Goal: Task Accomplishment & Management: Use online tool/utility

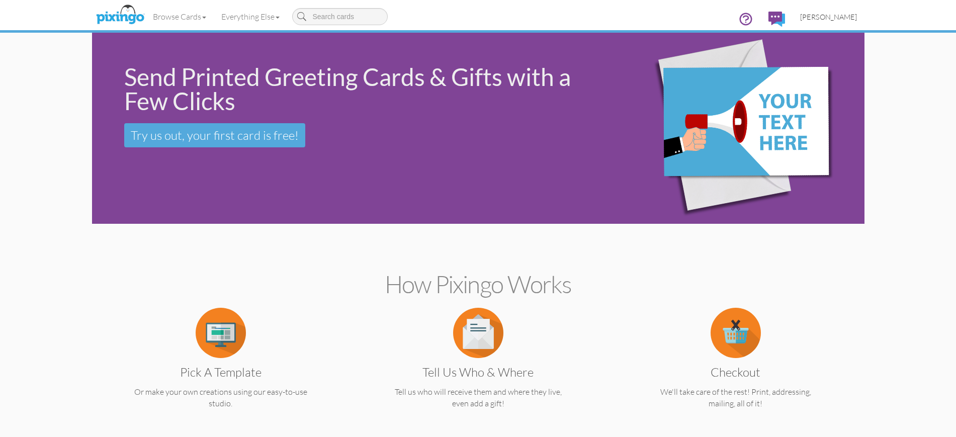
click at [815, 18] on span "[PERSON_NAME]" at bounding box center [828, 17] width 57 height 9
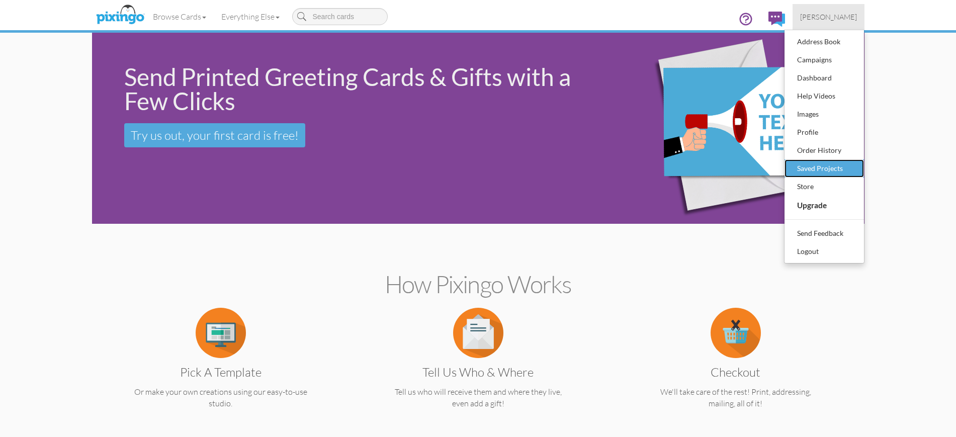
click at [813, 167] on div "Saved Projects" at bounding box center [824, 168] width 59 height 15
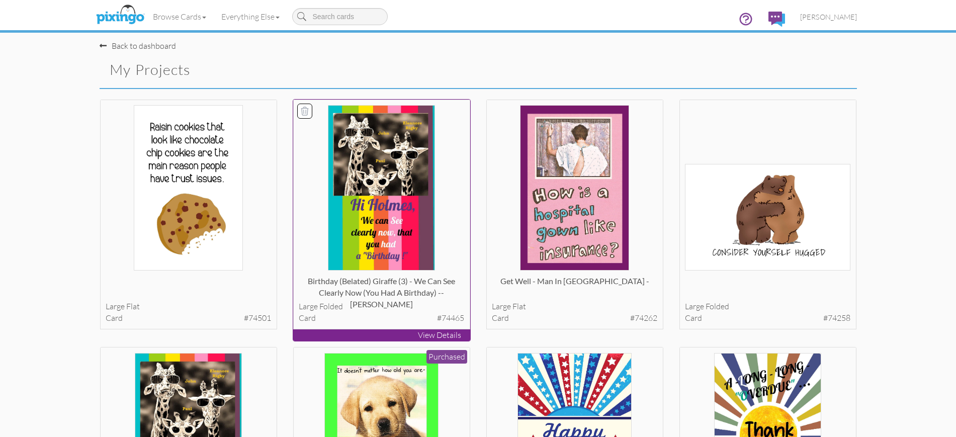
click at [385, 334] on p "View Details" at bounding box center [381, 335] width 177 height 12
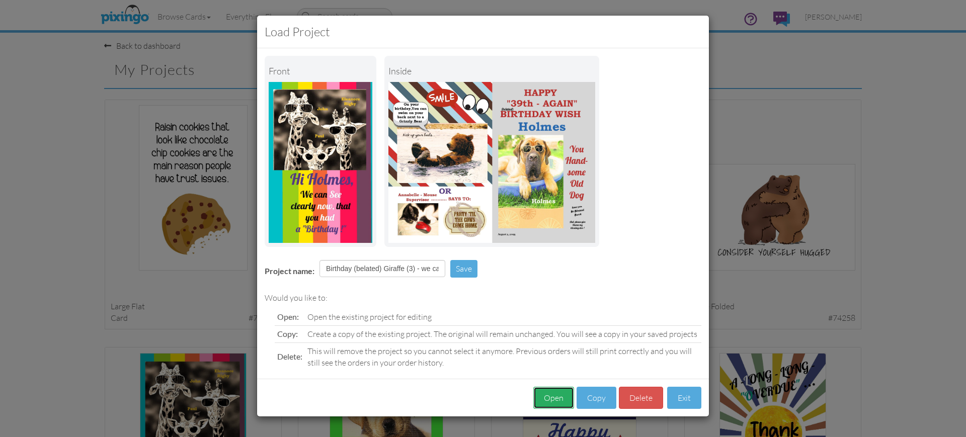
click at [553, 393] on button "Open" at bounding box center [553, 398] width 41 height 23
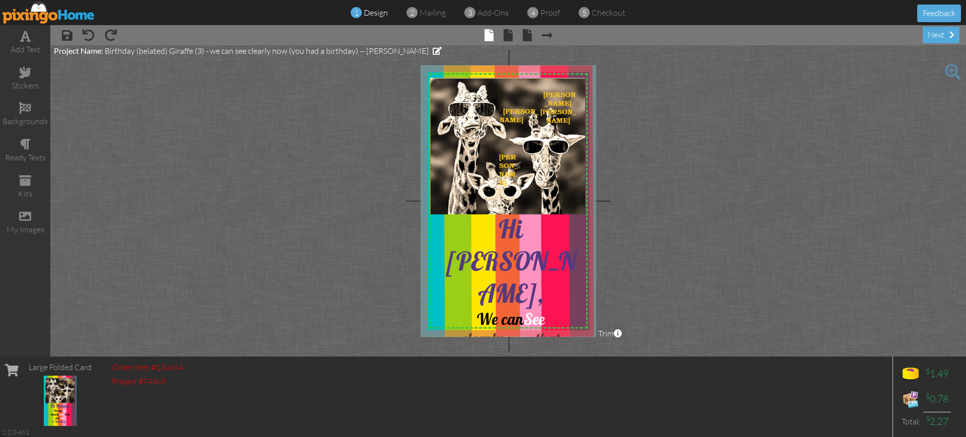
click at [949, 69] on span at bounding box center [953, 72] width 16 height 16
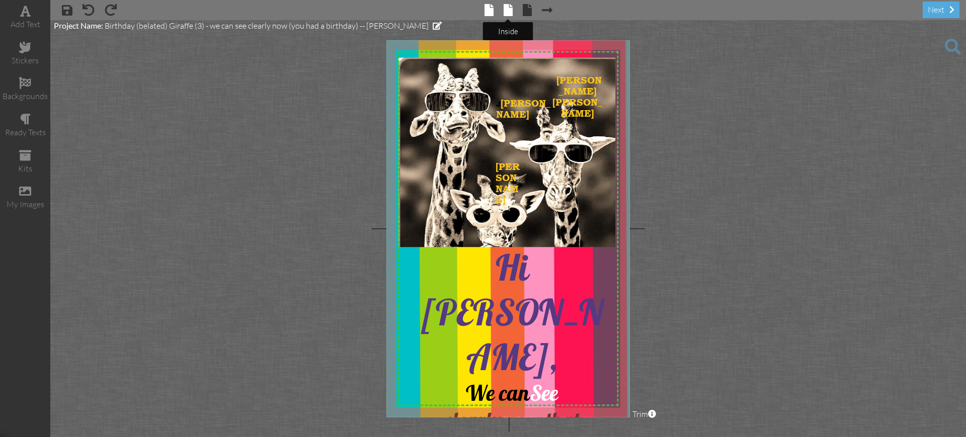
click at [507, 8] on span at bounding box center [508, 10] width 9 height 12
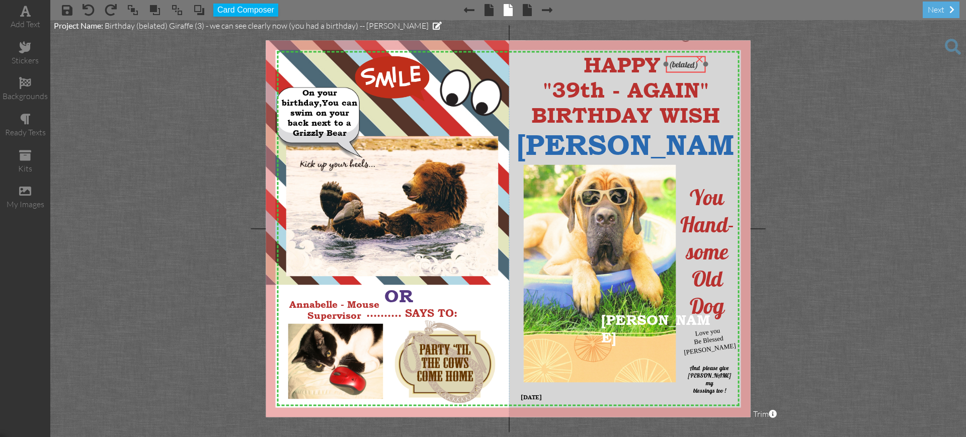
drag, startPoint x: 541, startPoint y: 94, endPoint x: 678, endPoint y: 54, distance: 142.3
click at [678, 54] on div at bounding box center [686, 65] width 45 height 22
click at [965, 87] on project-studio-wrapper "X X X X X X X X X X X X X X X X X X X X X X X X X X X X X X X X X X X X X X X X…" at bounding box center [508, 228] width 916 height 417
click at [586, 68] on span "HAPPY" at bounding box center [622, 64] width 76 height 25
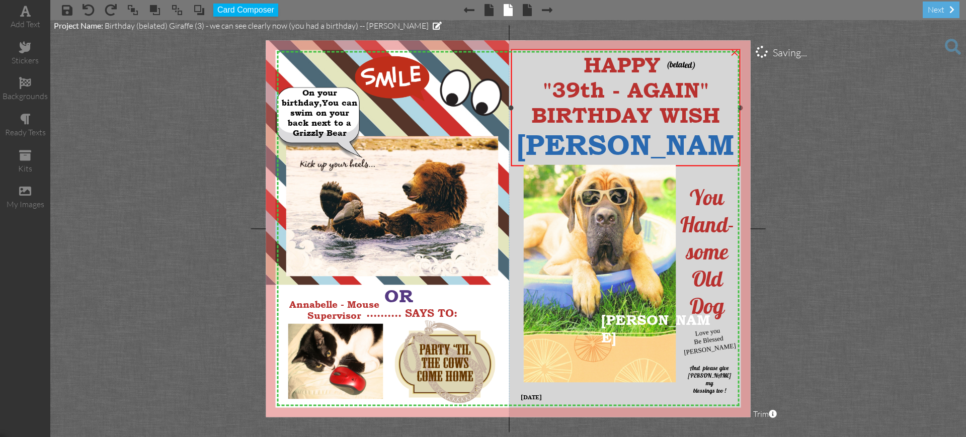
click at [586, 68] on span "HAPPY" at bounding box center [622, 64] width 76 height 25
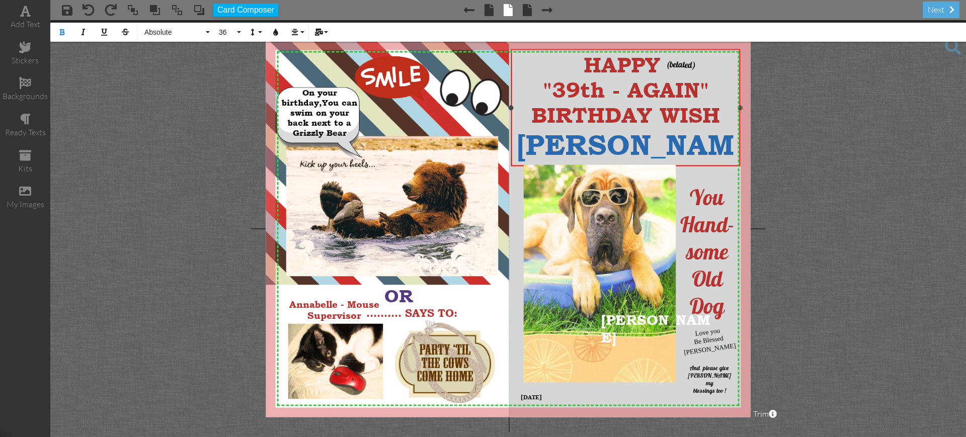
click at [603, 62] on span "HAPPY" at bounding box center [622, 64] width 76 height 25
click at [731, 69] on div "HAPPY" at bounding box center [625, 64] width 223 height 25
click at [603, 64] on span "HAPPY" at bounding box center [622, 64] width 76 height 25
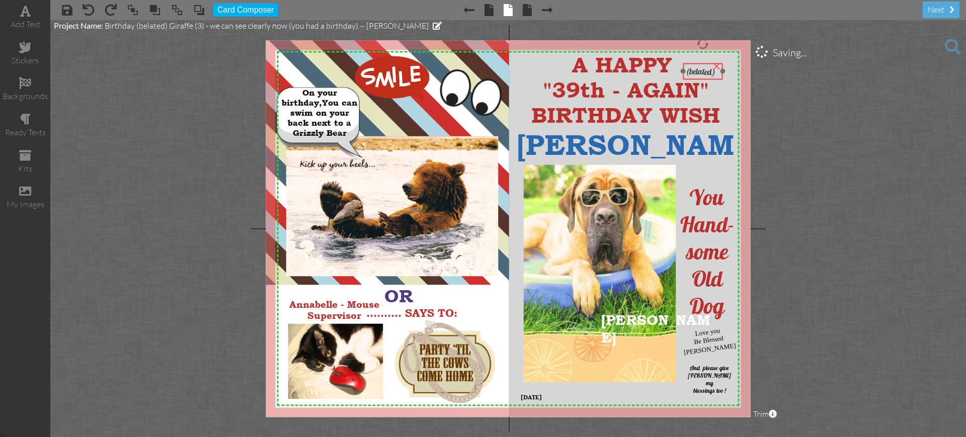
drag, startPoint x: 681, startPoint y: 57, endPoint x: 701, endPoint y: 64, distance: 20.8
click at [701, 64] on div "(belated)" at bounding box center [703, 71] width 40 height 17
click at [706, 39] on project-studio-wrapper "X X X X X X X X X X X X X X X X X X X X X X X X X X X X X X X X X X X X X X X X…" at bounding box center [508, 228] width 916 height 417
drag, startPoint x: 697, startPoint y: 61, endPoint x: 702, endPoint y: 87, distance: 26.1
click at [702, 87] on div at bounding box center [707, 98] width 45 height 22
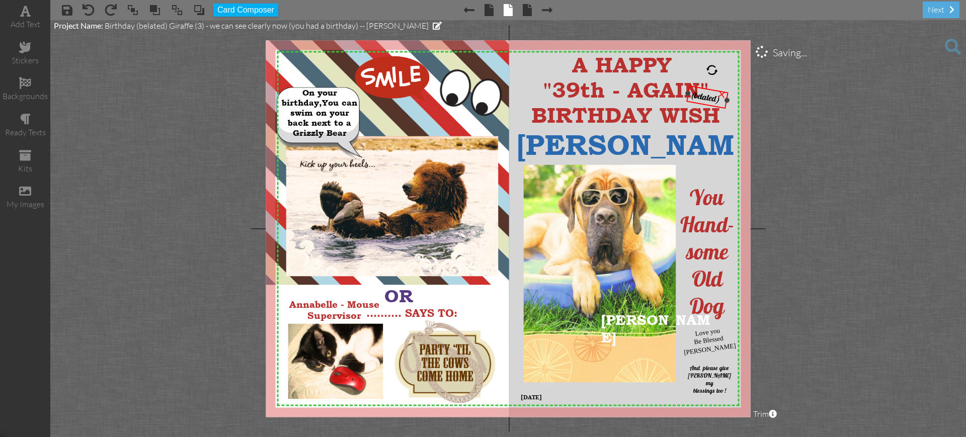
drag, startPoint x: 707, startPoint y: 66, endPoint x: 713, endPoint y: 66, distance: 5.5
click at [713, 66] on div at bounding box center [712, 70] width 14 height 14
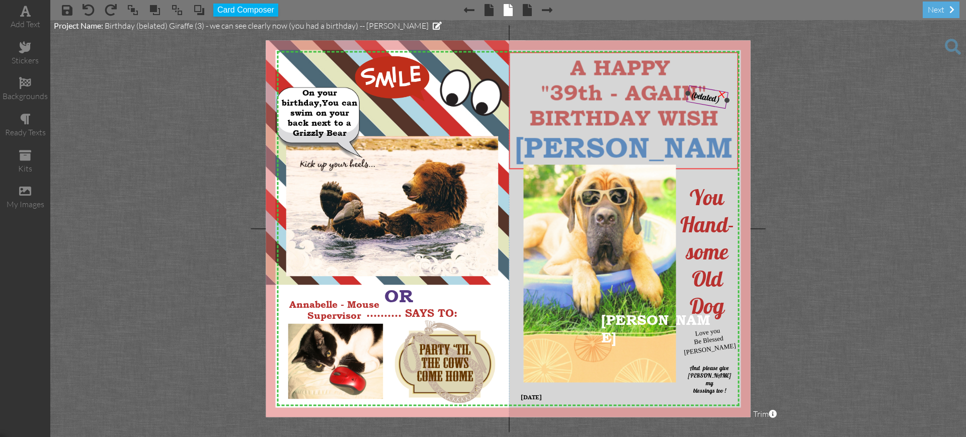
drag, startPoint x: 706, startPoint y: 78, endPoint x: 705, endPoint y: 88, distance: 9.1
click at [705, 88] on div "X X X X X X X X X X X X X X X X X X X X X X X X X X X X X X X X X X X X X X X X…" at bounding box center [508, 228] width 484 height 377
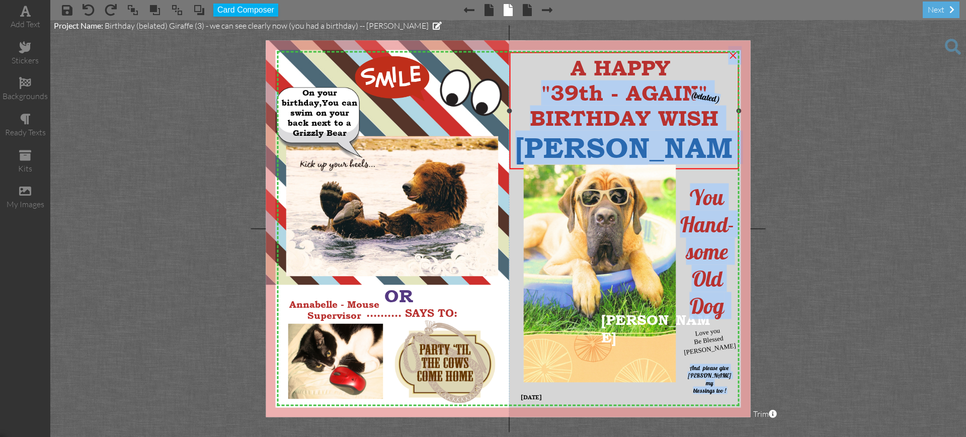
drag, startPoint x: 714, startPoint y: 90, endPoint x: 709, endPoint y: 69, distance: 20.6
click at [709, 69] on div "X X X X X X X X X X X X X X X X X X X X X X X X X X X X X X X X X X X X X X X X…" at bounding box center [508, 228] width 484 height 377
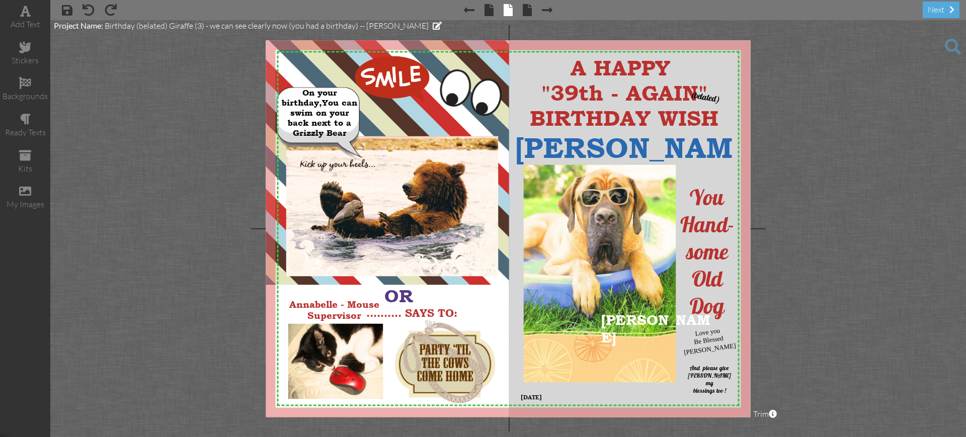
click at [834, 135] on project-studio-wrapper "X X X X X X X X X X X X X X X X X X X X X X X X X X X X X X X X X X X X X X X X…" at bounding box center [508, 228] width 916 height 417
drag, startPoint x: 712, startPoint y: 89, endPoint x: 701, endPoint y: 63, distance: 27.7
click at [701, 63] on div at bounding box center [696, 71] width 48 height 29
click at [841, 141] on project-studio-wrapper "X X X X X X X X X X X X X X X X X X X X X X X X X X X X X X X X X X X X X X X X…" at bounding box center [508, 228] width 916 height 417
click at [691, 368] on span "And please give [PERSON_NAME] my" at bounding box center [710, 375] width 44 height 23
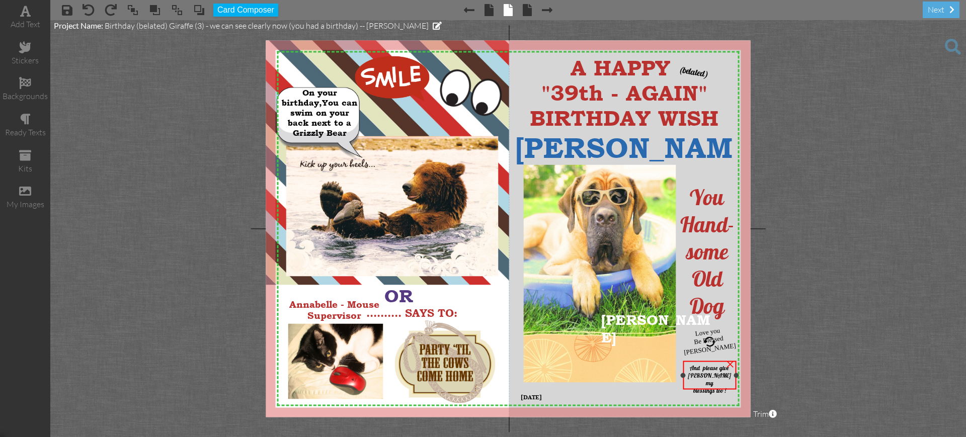
click at [691, 368] on span "And please give [PERSON_NAME] my" at bounding box center [710, 375] width 44 height 23
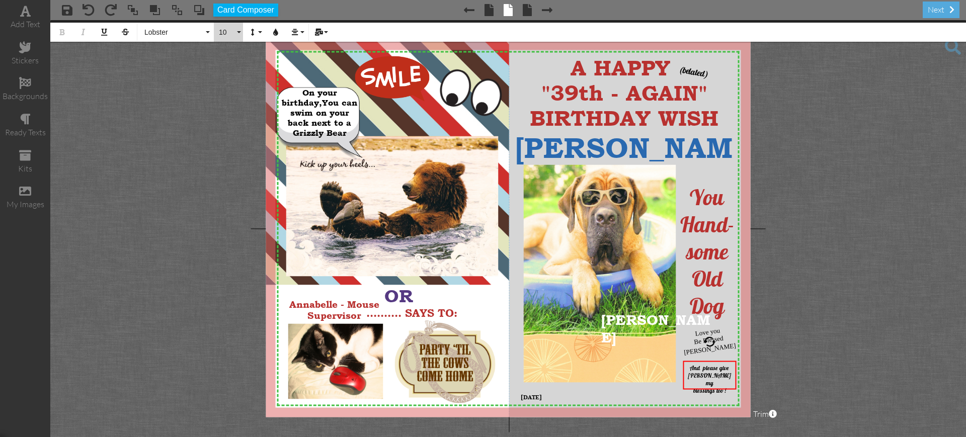
click at [238, 30] on button "10" at bounding box center [228, 32] width 29 height 19
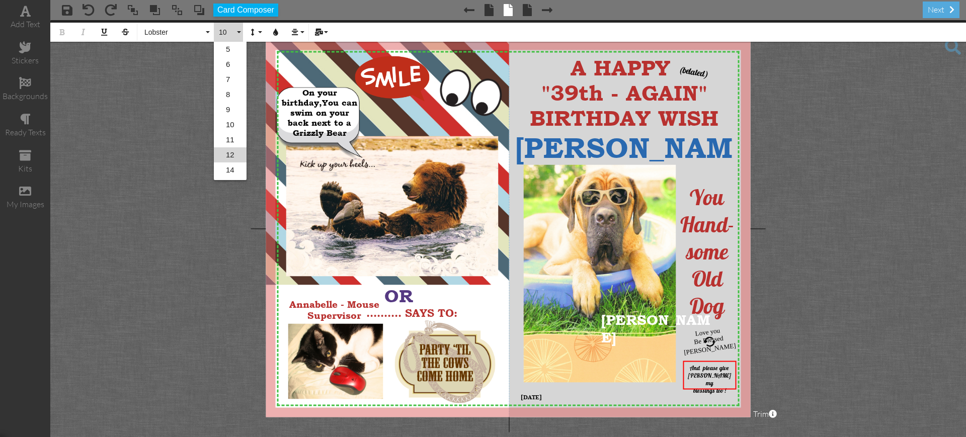
click at [227, 153] on link "12" at bounding box center [230, 154] width 33 height 15
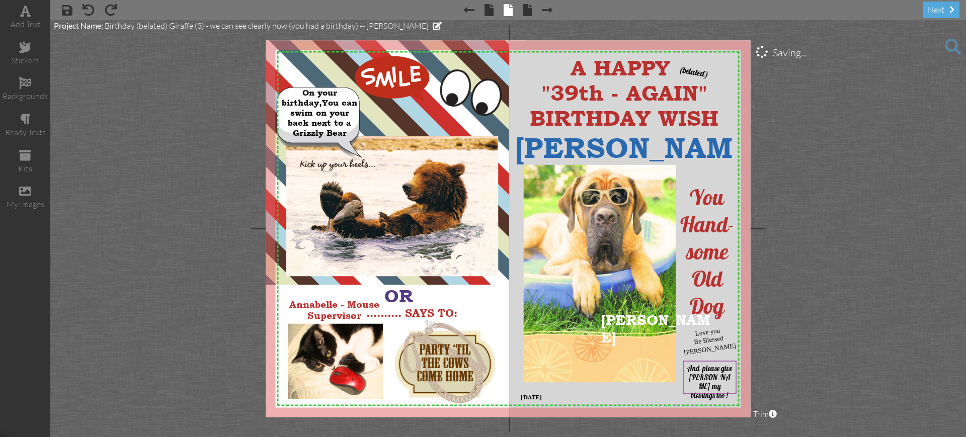
click at [836, 309] on project-studio-wrapper "X X X X X X X X X X X X X X X X X X X X X X X X X X X X X X X X X X X X X X X X…" at bounding box center [508, 228] width 916 height 417
click at [696, 334] on span "Love you" at bounding box center [707, 331] width 26 height 11
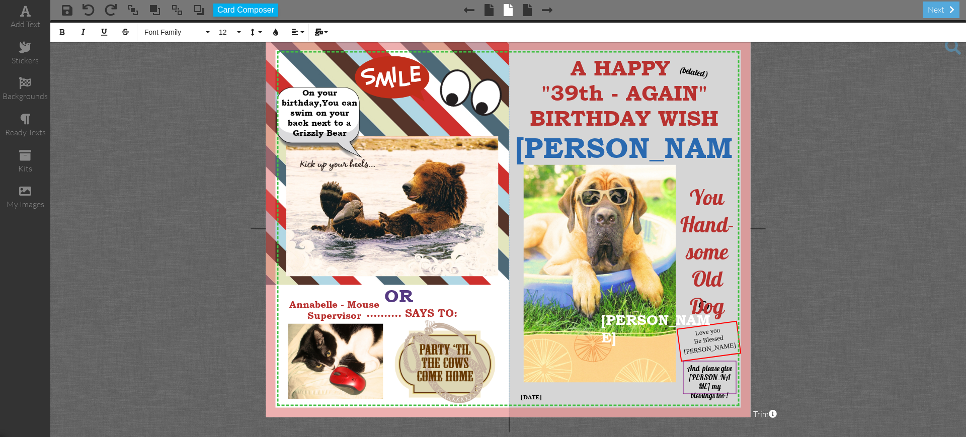
click at [865, 124] on project-studio-wrapper "X X X X X X X X X X X X X X X X X X X X X X X X X X X X X X X X X X X X X X X X…" at bounding box center [508, 228] width 916 height 417
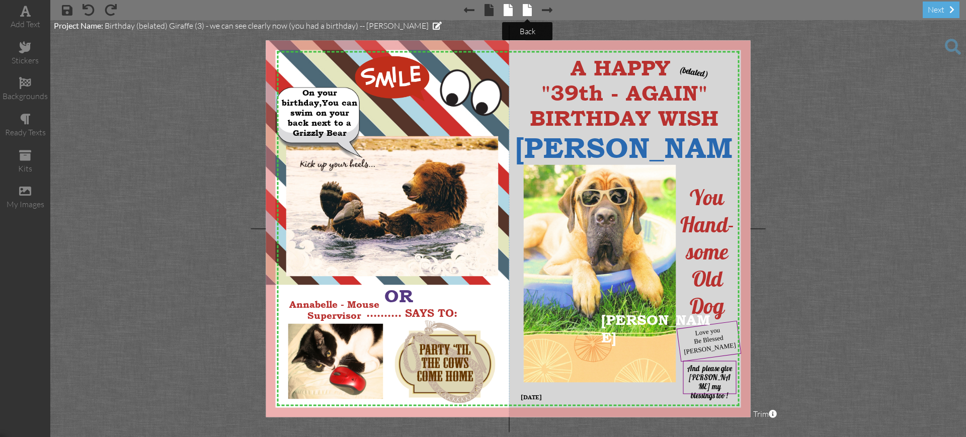
click at [529, 8] on span at bounding box center [527, 10] width 9 height 12
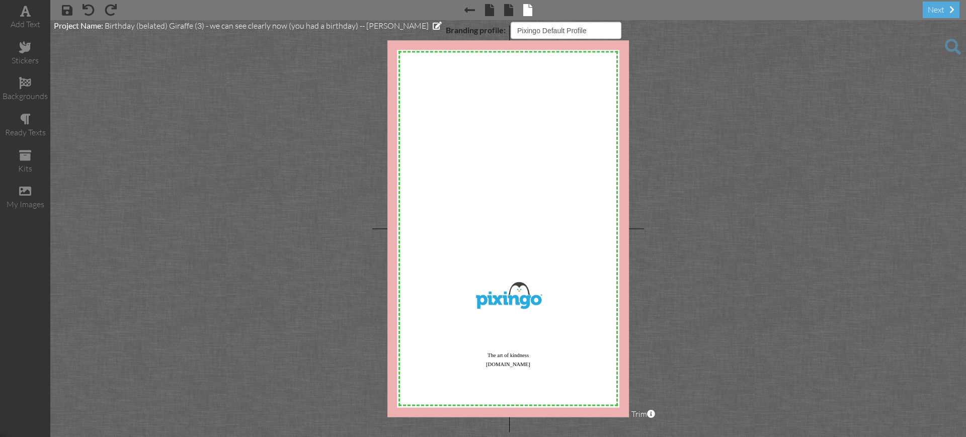
click at [952, 43] on span at bounding box center [953, 47] width 16 height 16
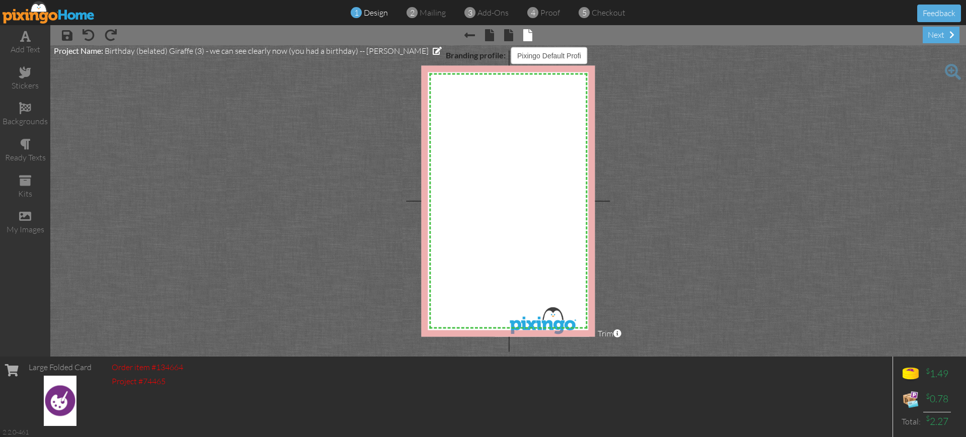
select select "object:830"
click at [59, 15] on img at bounding box center [49, 12] width 93 height 23
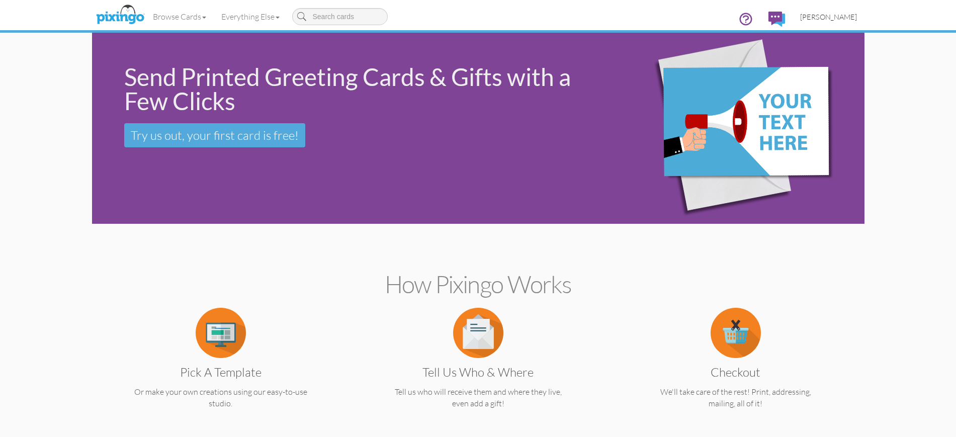
click at [816, 17] on span "[PERSON_NAME]" at bounding box center [828, 17] width 57 height 9
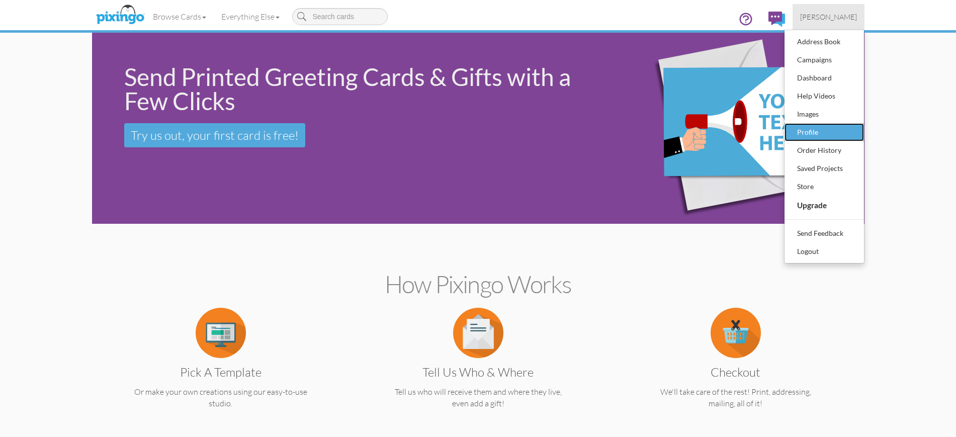
click at [802, 133] on div "Profile" at bounding box center [824, 132] width 59 height 15
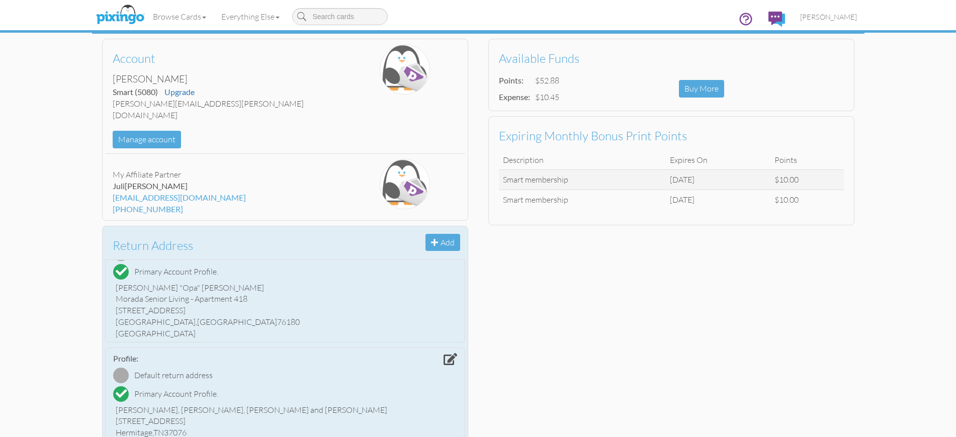
scroll to position [565, 0]
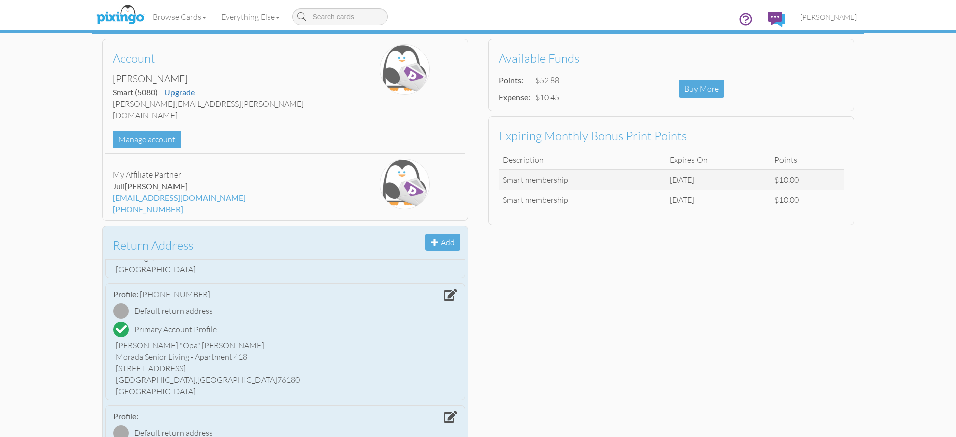
click at [120, 303] on div at bounding box center [121, 311] width 16 height 16
click at [826, 16] on span "[PERSON_NAME]" at bounding box center [828, 17] width 57 height 9
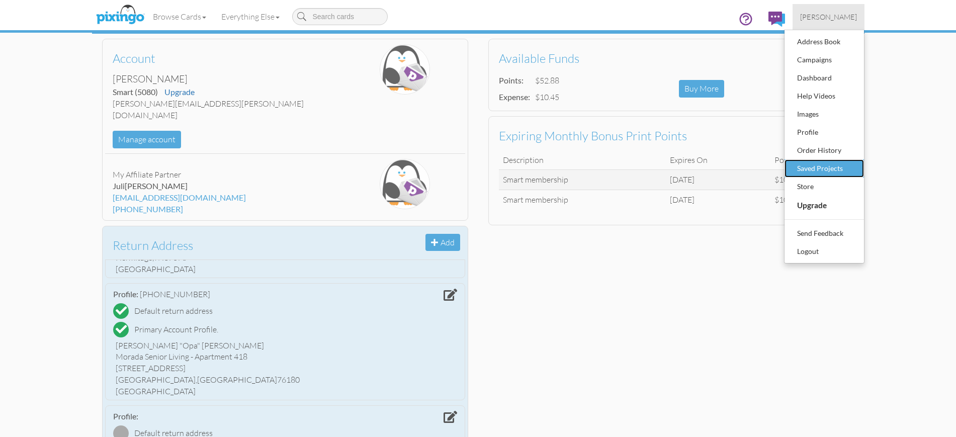
click at [804, 166] on div "Saved Projects" at bounding box center [824, 168] width 59 height 15
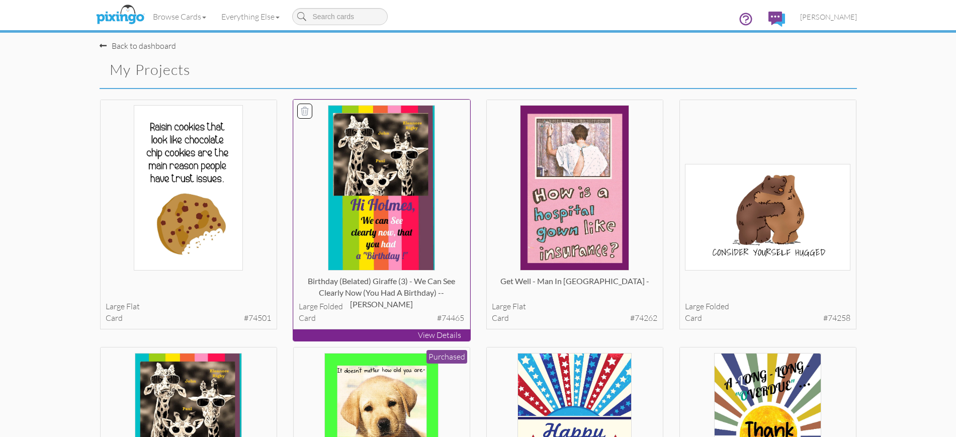
click at [379, 334] on p "View Details" at bounding box center [381, 335] width 177 height 12
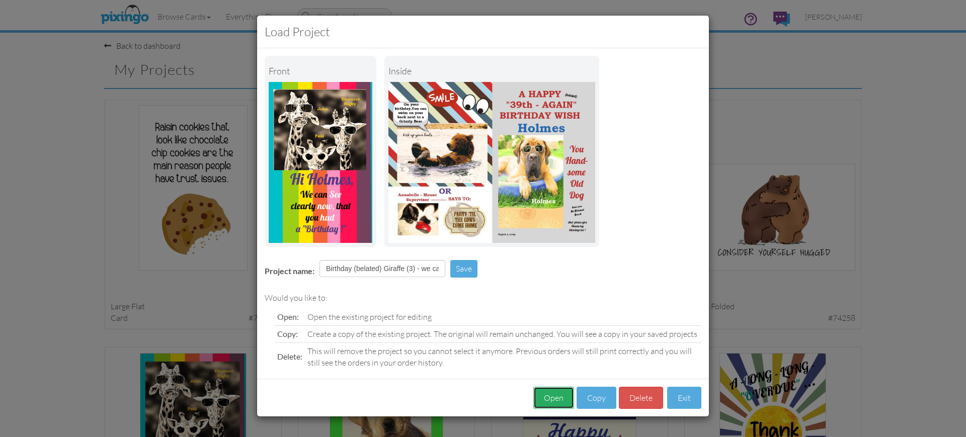
click at [551, 399] on button "Open" at bounding box center [553, 398] width 41 height 23
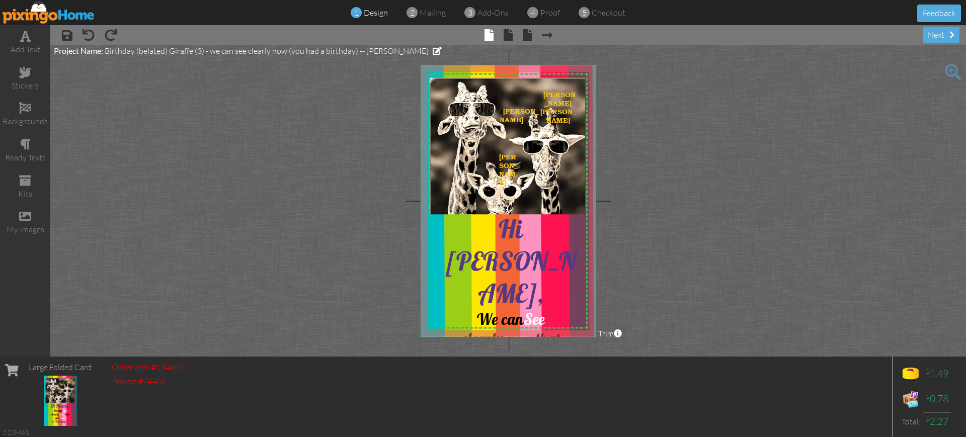
click at [952, 70] on span at bounding box center [953, 72] width 16 height 16
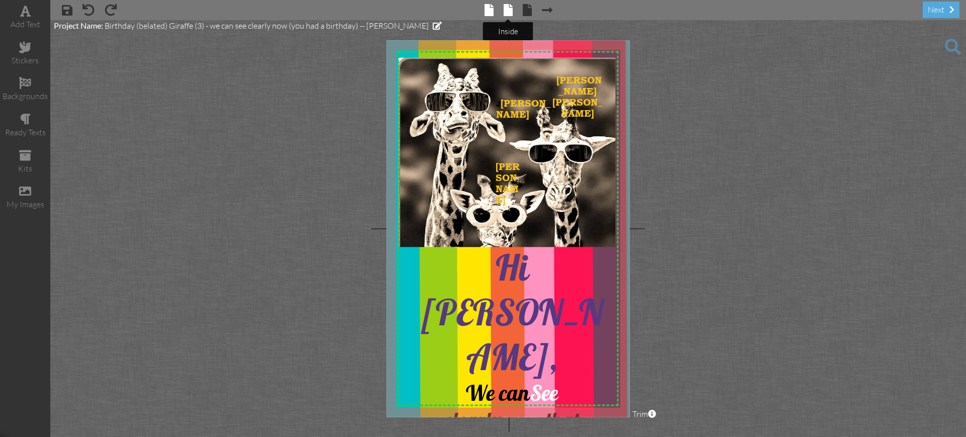
click at [510, 9] on span at bounding box center [508, 10] width 9 height 12
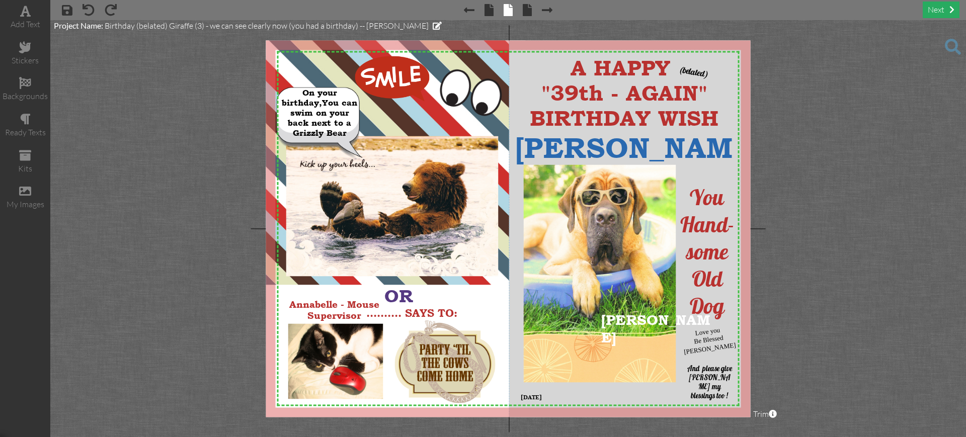
click at [938, 9] on div "next" at bounding box center [941, 10] width 37 height 17
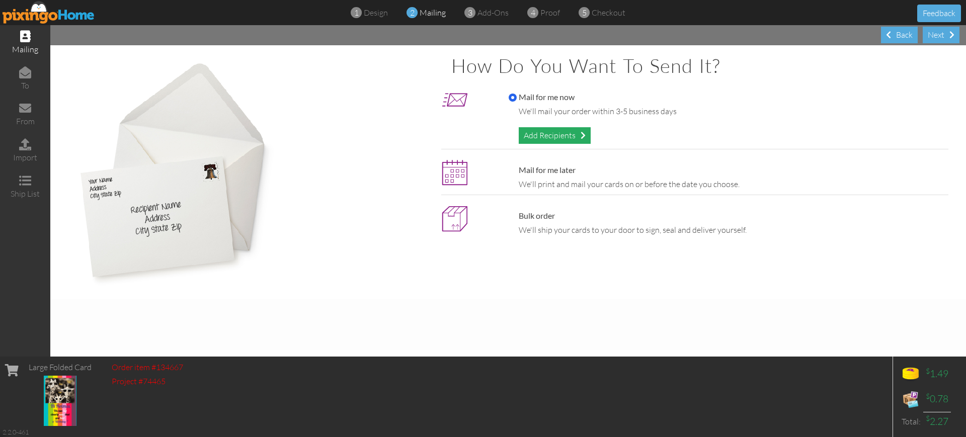
click at [556, 135] on div "Add Recipients" at bounding box center [555, 135] width 72 height 17
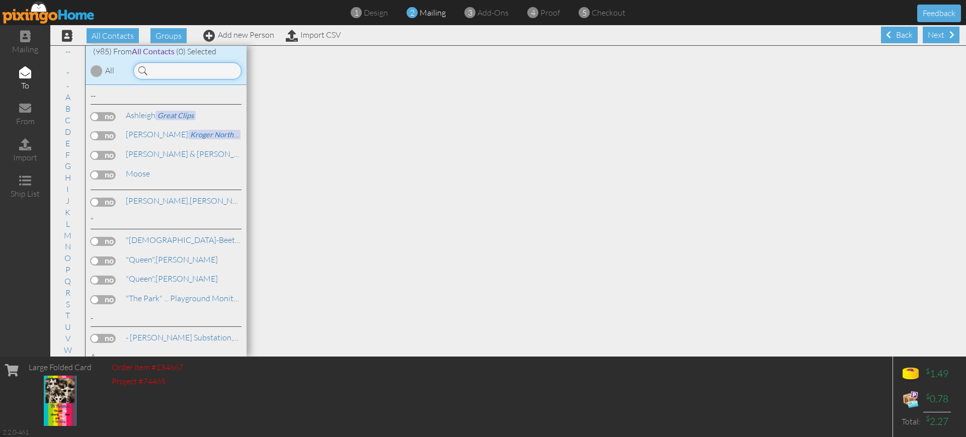
click at [151, 68] on input at bounding box center [187, 70] width 108 height 17
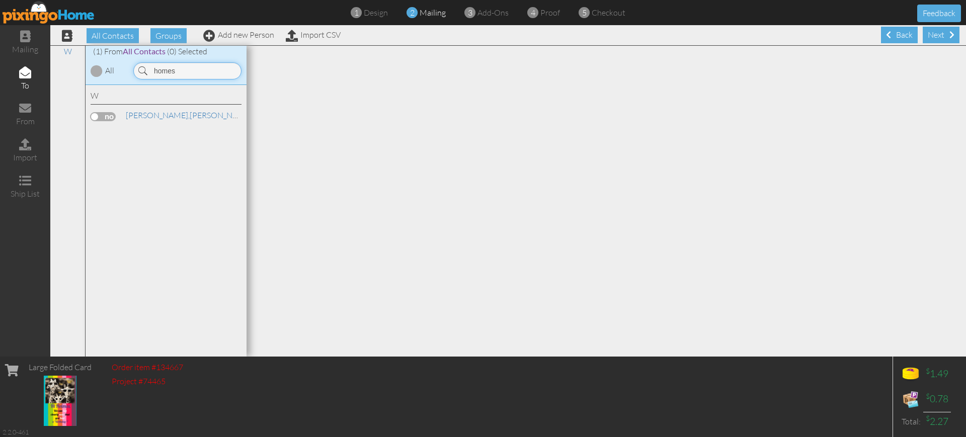
click at [175, 70] on input "homes" at bounding box center [187, 70] width 108 height 17
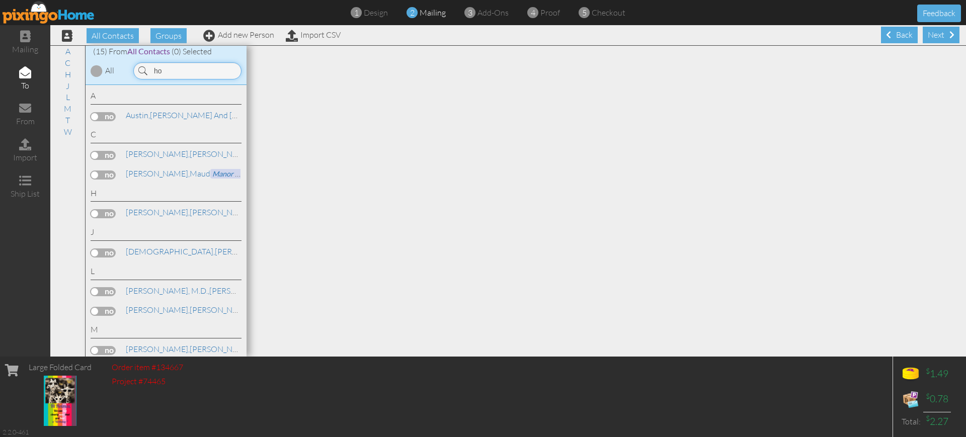
type input "h"
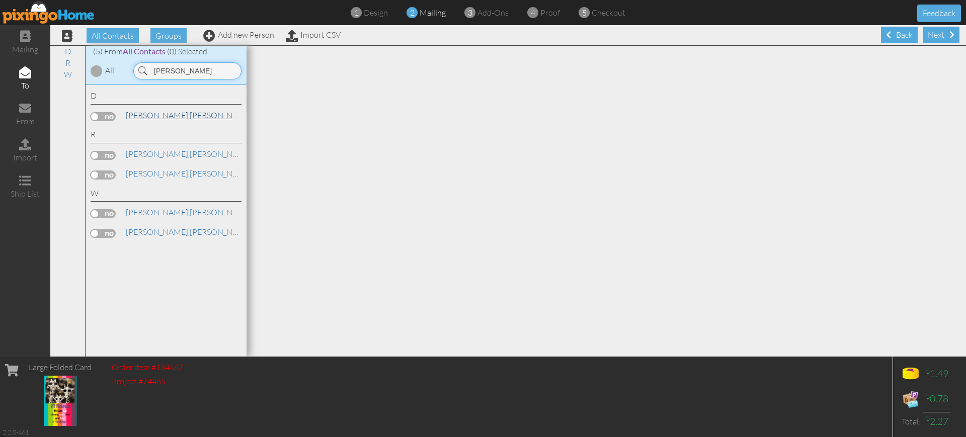
type input "[PERSON_NAME]"
click at [161, 116] on link "[PERSON_NAME], [PERSON_NAME]" at bounding box center [189, 115] width 128 height 12
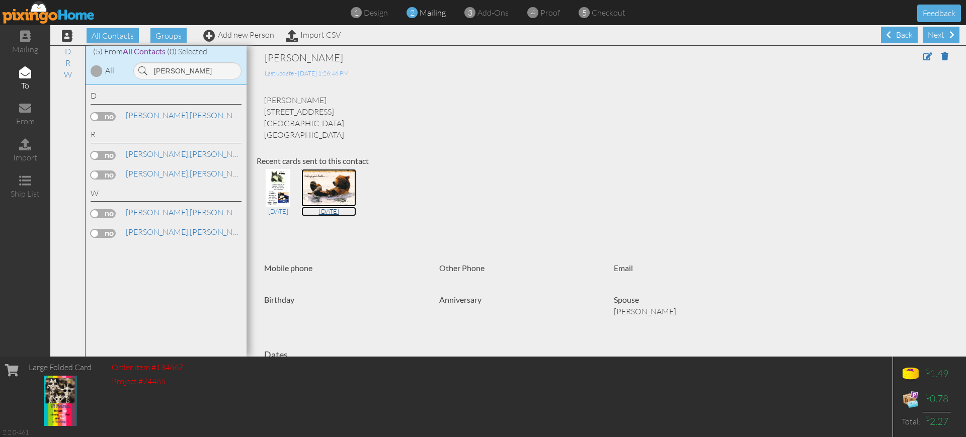
click at [326, 184] on img at bounding box center [328, 188] width 55 height 38
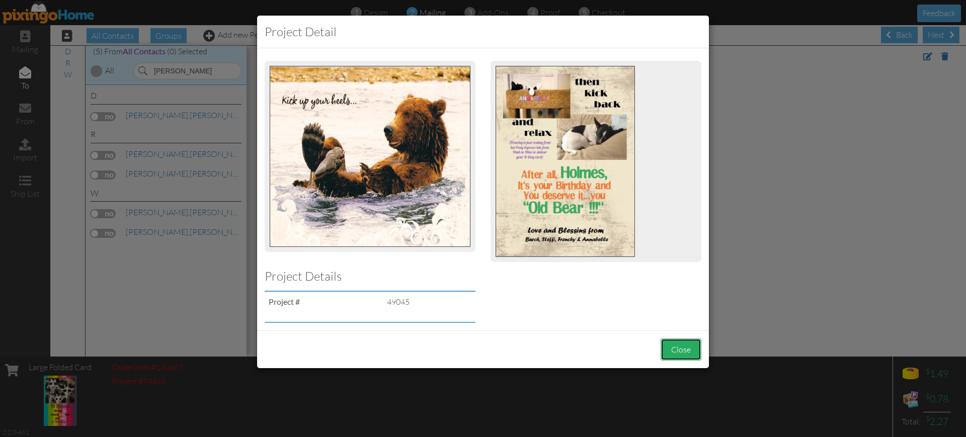
click at [669, 350] on button "Close" at bounding box center [680, 350] width 41 height 23
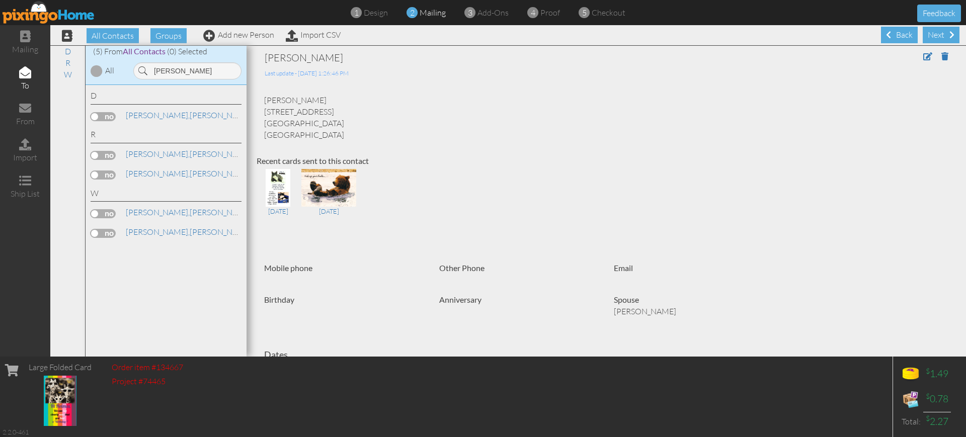
click at [55, 13] on img at bounding box center [49, 12] width 93 height 23
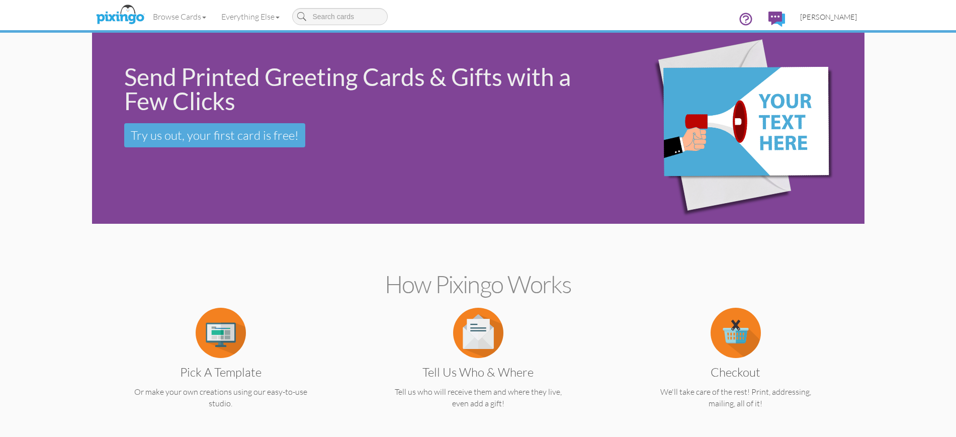
click at [823, 17] on span "[PERSON_NAME]" at bounding box center [828, 17] width 57 height 9
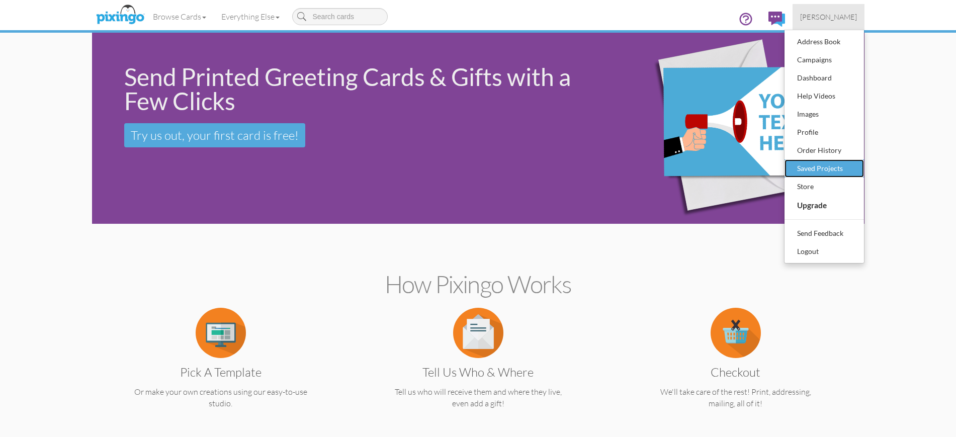
click at [814, 168] on div "Saved Projects" at bounding box center [824, 168] width 59 height 15
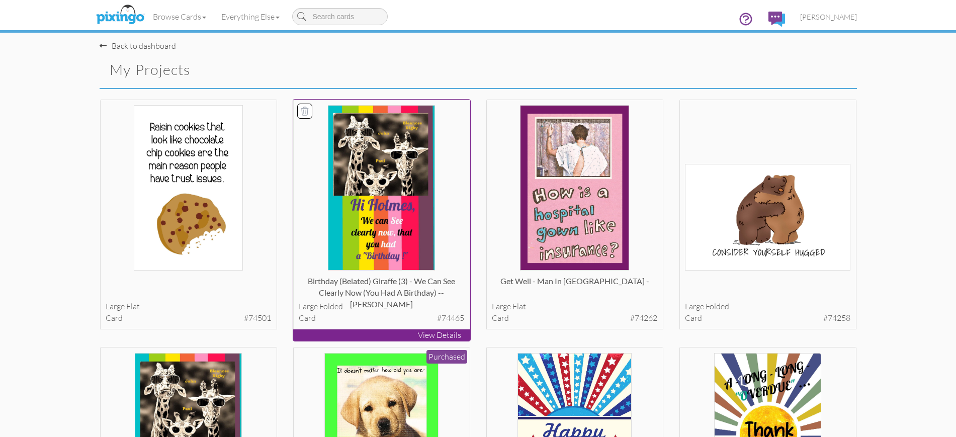
click at [382, 335] on p "View Details" at bounding box center [381, 335] width 177 height 12
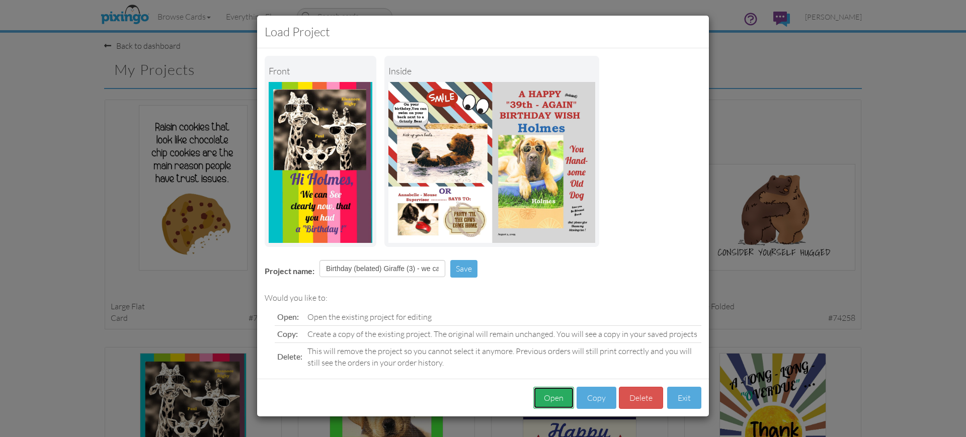
click at [562, 397] on button "Open" at bounding box center [553, 398] width 41 height 23
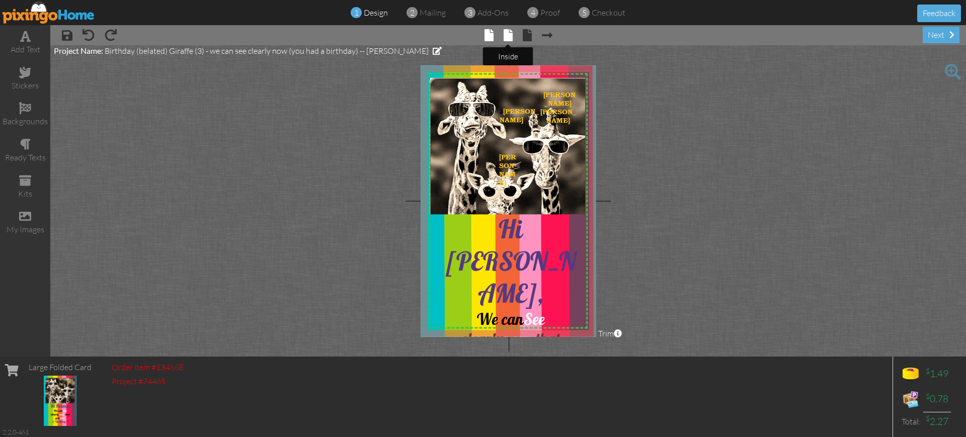
click at [509, 33] on span at bounding box center [508, 35] width 9 height 12
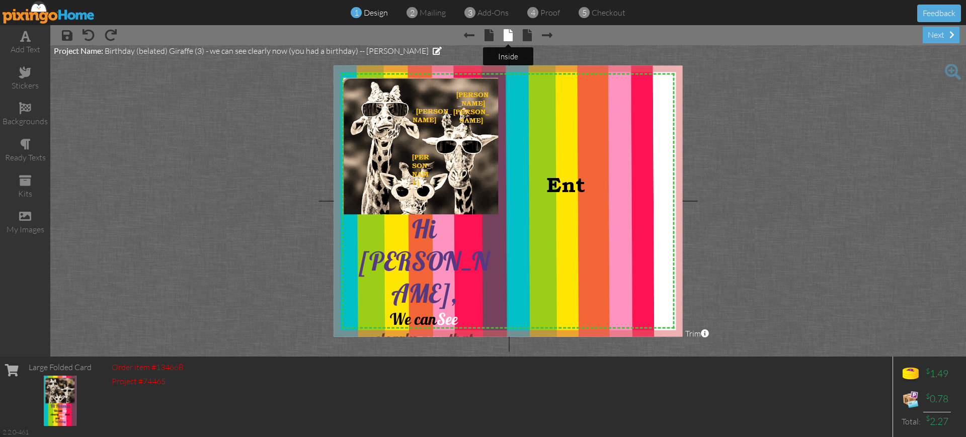
click at [508, 33] on span at bounding box center [508, 35] width 9 height 12
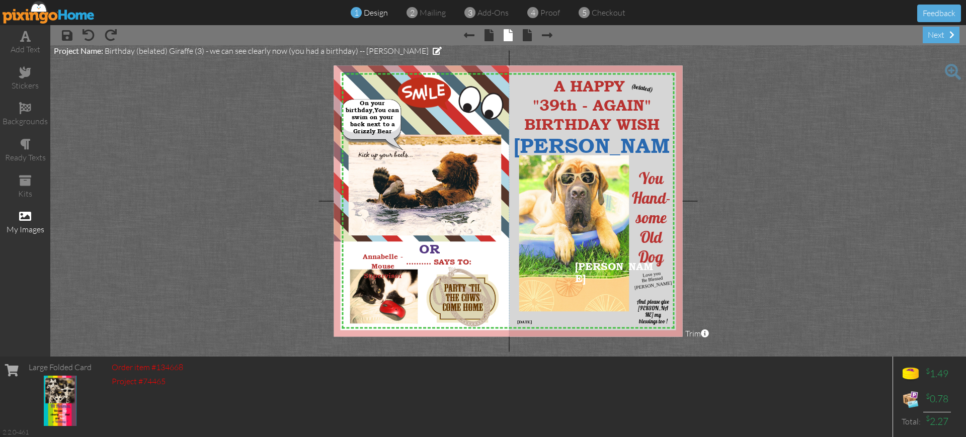
click at [21, 228] on div "my images" at bounding box center [25, 230] width 50 height 12
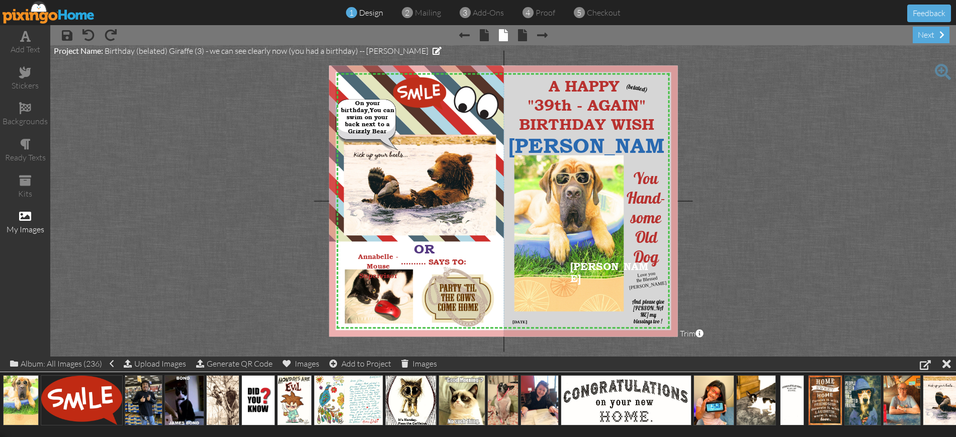
click at [946, 69] on span at bounding box center [943, 72] width 16 height 16
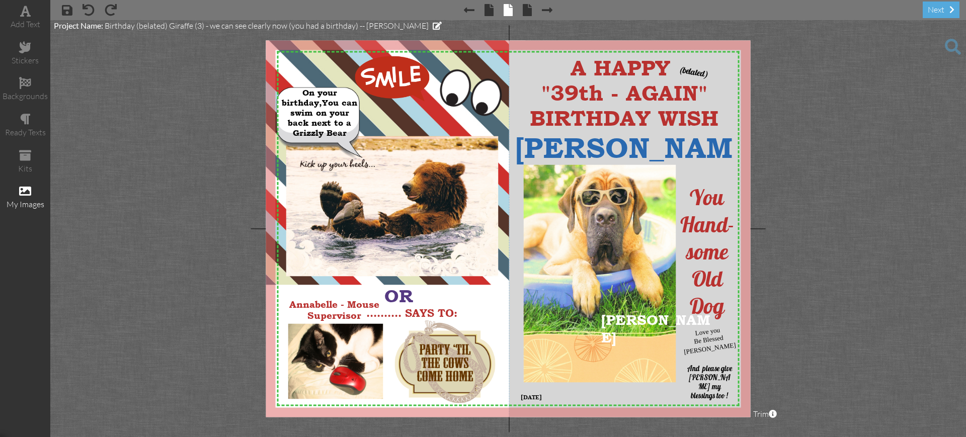
click at [954, 43] on span at bounding box center [953, 47] width 16 height 16
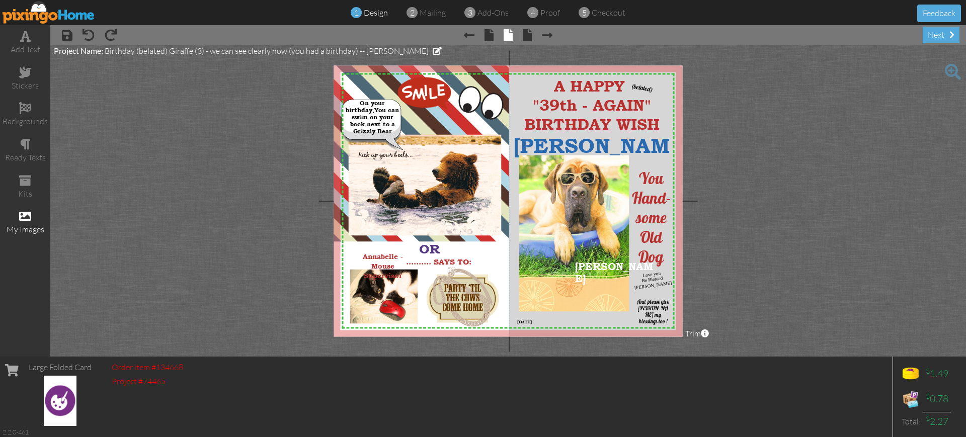
click at [58, 16] on img at bounding box center [49, 12] width 93 height 23
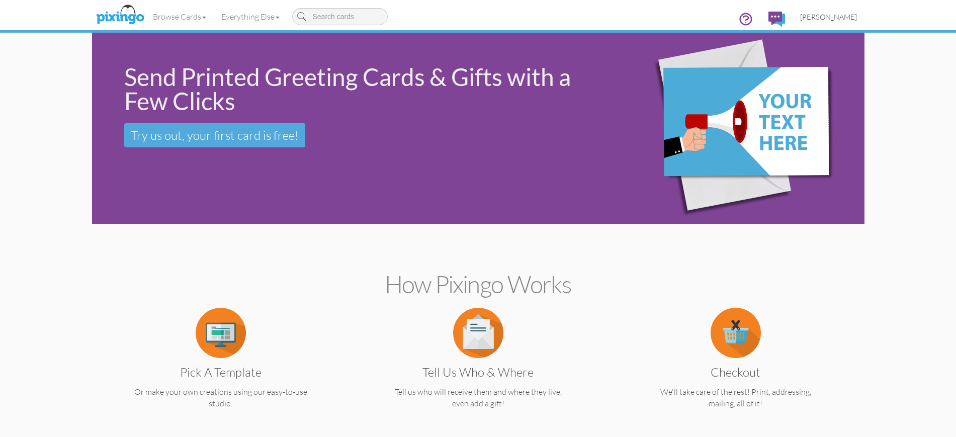
click at [823, 18] on span "[PERSON_NAME]" at bounding box center [828, 17] width 57 height 9
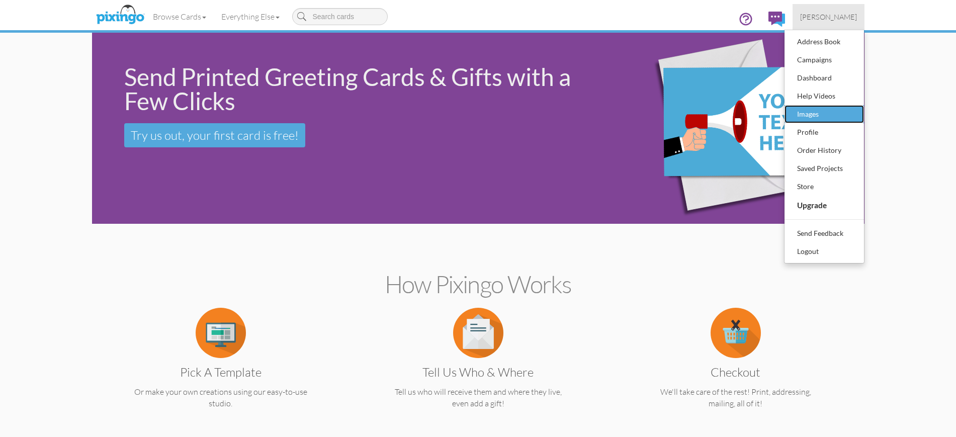
click at [817, 115] on div "Images" at bounding box center [824, 114] width 59 height 15
